Goal: Find specific page/section: Find specific page/section

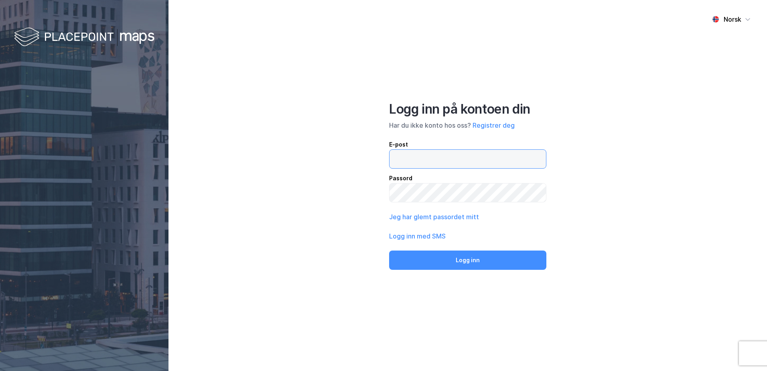
click at [415, 158] on input "email" at bounding box center [468, 159] width 157 height 18
type input "[EMAIL_ADDRESS][DOMAIN_NAME]"
click at [389, 250] on button "Logg inn" at bounding box center [467, 259] width 157 height 19
